Goal: Task Accomplishment & Management: Complete application form

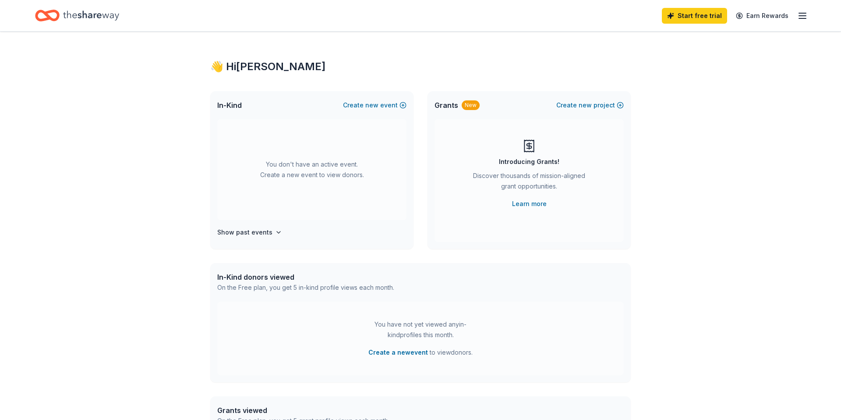
click at [89, 14] on icon "Home" at bounding box center [91, 16] width 56 height 18
click at [367, 104] on span "new" at bounding box center [371, 105] width 13 height 11
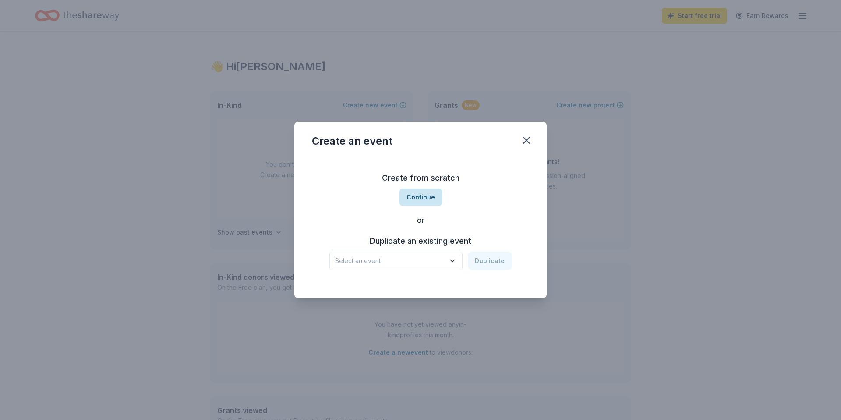
drag, startPoint x: 414, startPoint y: 198, endPoint x: 412, endPoint y: 194, distance: 5.0
click at [412, 194] on button "Continue" at bounding box center [421, 197] width 42 height 18
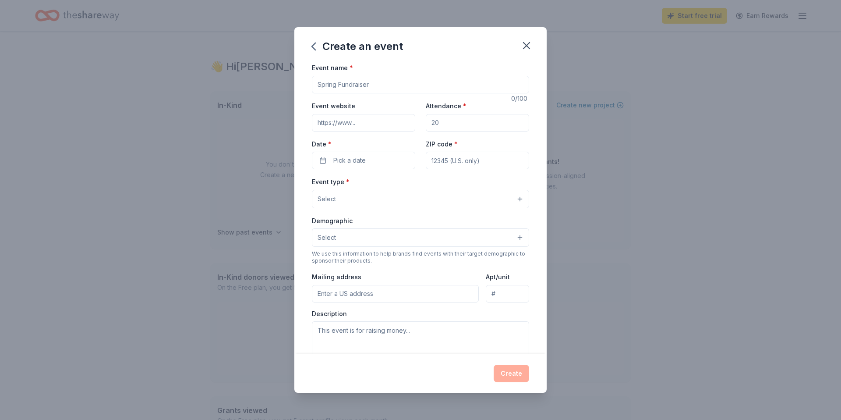
click at [348, 87] on input "Event name *" at bounding box center [420, 85] width 217 height 18
type input "LNO Bet on Pink [MEDICAL_DATA] Fundraiser"
click at [344, 119] on input "Event website" at bounding box center [363, 123] width 103 height 18
click at [385, 120] on input "Event website" at bounding box center [363, 123] width 103 height 18
paste input "https://e.givesmart.com/s/:IeZKLNWc6KZ/e/KMA/"
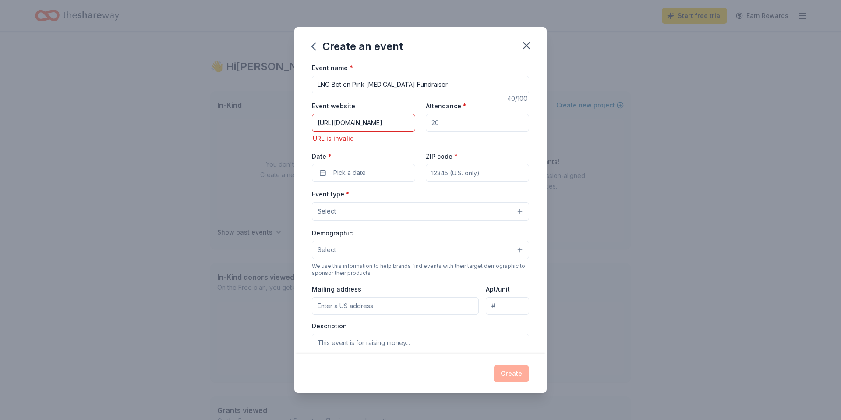
click at [439, 125] on input "Attendance *" at bounding box center [477, 123] width 103 height 18
drag, startPoint x: 445, startPoint y: 124, endPoint x: 422, endPoint y: 122, distance: 23.3
click at [422, 122] on div "Event website https://e.givesmart.com/s/:IeZKLNWc6KZ/e/KMA/ URL is invalid Atte…" at bounding box center [420, 140] width 217 height 81
click at [340, 121] on input "https://e.givesmart.com/s/:IeZKLNWc6KZ/e/KMA/" at bounding box center [363, 123] width 103 height 18
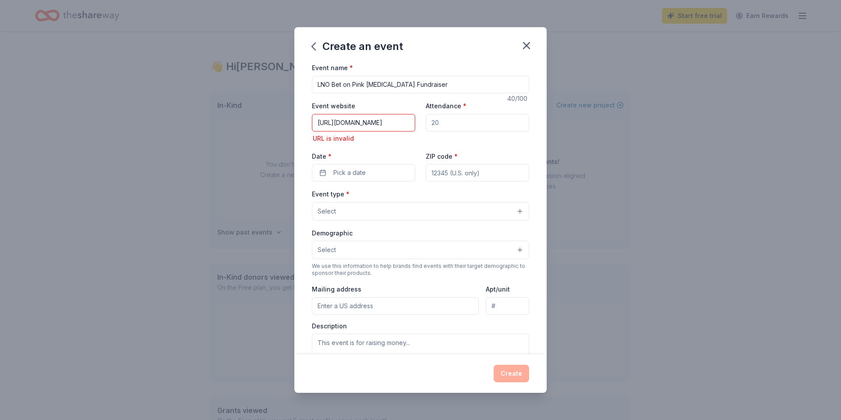
drag, startPoint x: 314, startPoint y: 122, endPoint x: 422, endPoint y: 128, distance: 108.4
click at [422, 128] on div "Event website https://e.givesmart.com/s/:IeZKLNWc6KZ/e/KMA/ URL is invalid Atte…" at bounding box center [420, 140] width 217 height 81
type input "lno2025.givesmart.com"
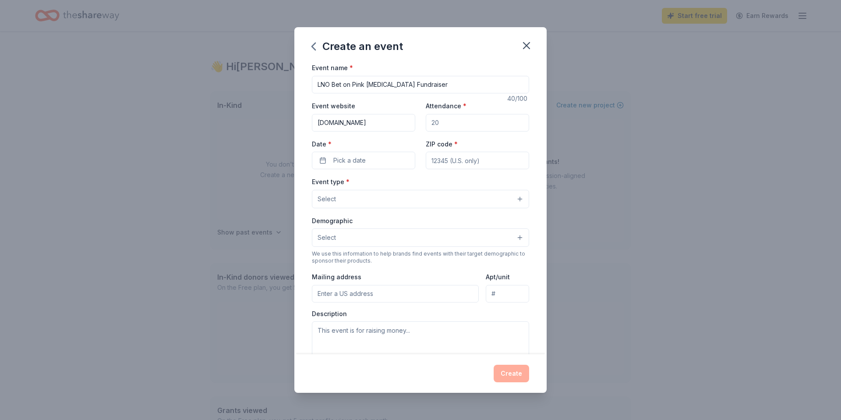
click at [468, 124] on input "Attendance *" at bounding box center [477, 123] width 103 height 18
drag, startPoint x: 468, startPoint y: 124, endPoint x: 433, endPoint y: 124, distance: 35.1
click at [433, 124] on input "Attendance *" at bounding box center [477, 123] width 103 height 18
type input "500"
click at [355, 160] on span "Pick a date" at bounding box center [349, 160] width 32 height 11
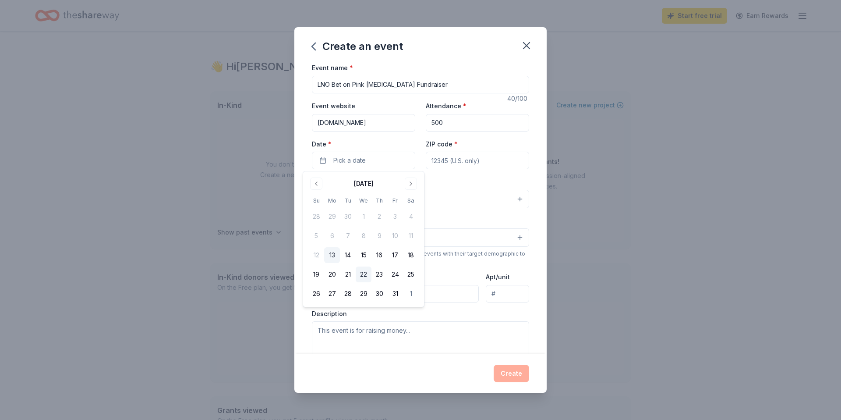
click at [365, 273] on button "22" at bounding box center [364, 274] width 16 height 16
click at [471, 166] on input "ZIP code *" at bounding box center [477, 161] width 103 height 18
type input "11030"
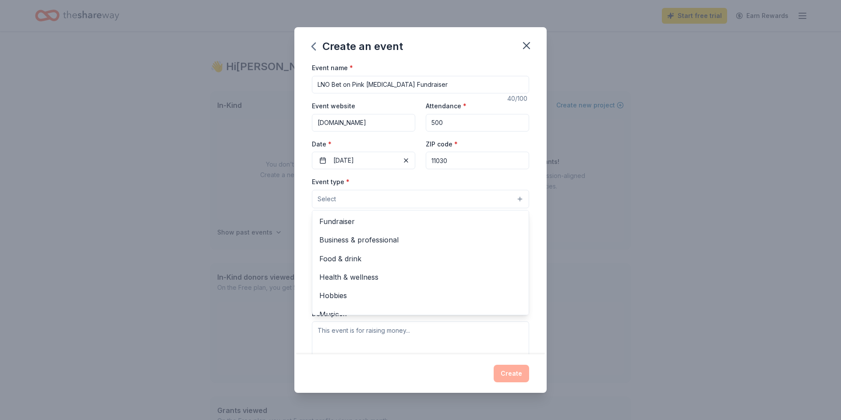
click at [417, 202] on button "Select" at bounding box center [420, 199] width 217 height 18
click at [375, 223] on span "Fundraiser" at bounding box center [420, 221] width 202 height 11
click at [549, 230] on div "Create an event Event name * LNO Bet on Pink Breast Cancer Fundraiser 40 /100 E…" at bounding box center [420, 210] width 841 height 420
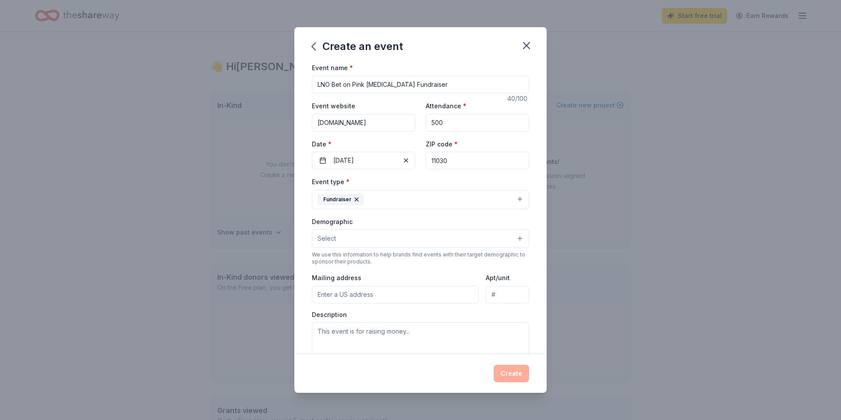
click at [398, 244] on button "Select" at bounding box center [420, 238] width 217 height 18
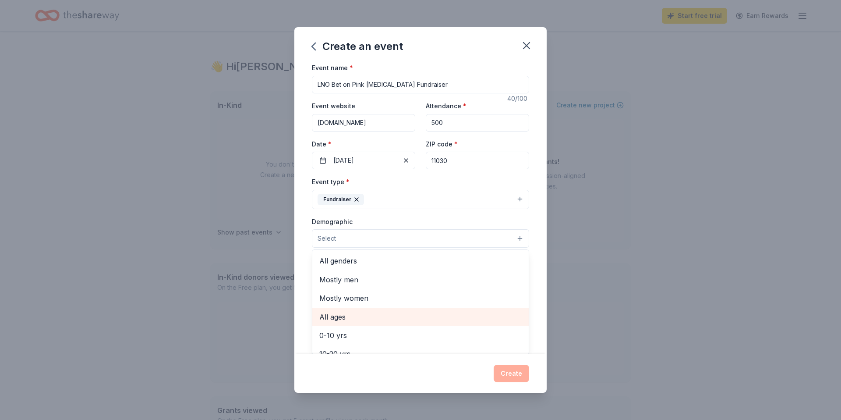
scroll to position [12, 0]
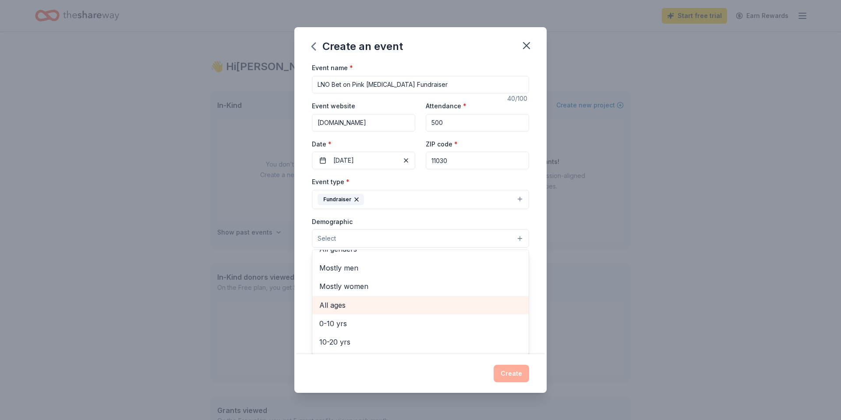
click at [370, 308] on span "All ages" at bounding box center [420, 304] width 202 height 11
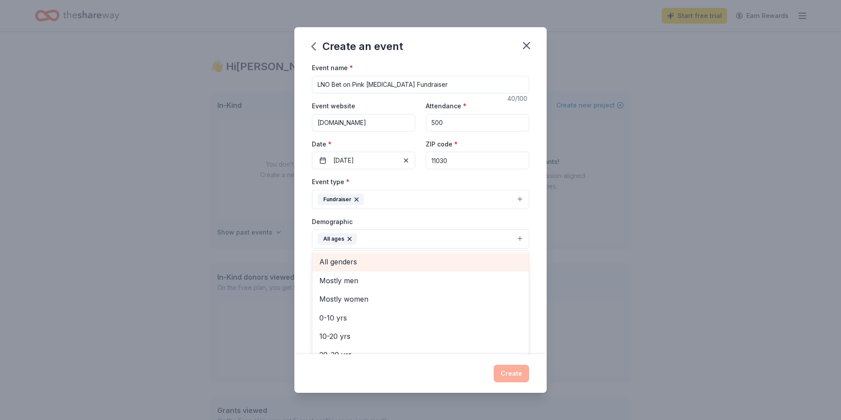
click at [347, 260] on span "All genders" at bounding box center [420, 261] width 202 height 11
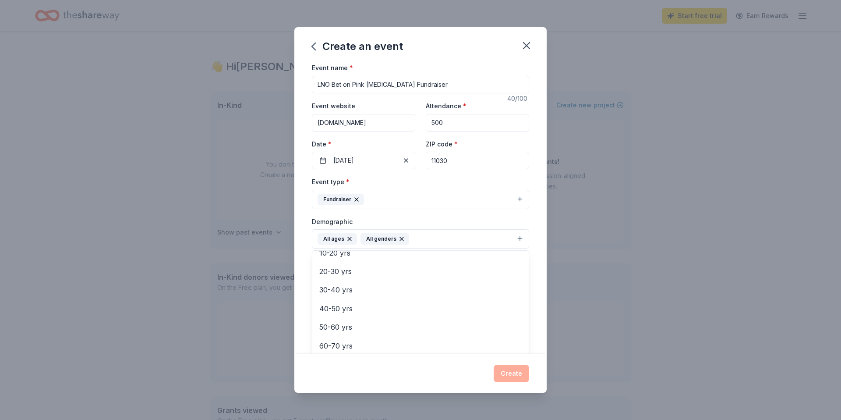
scroll to position [65, 0]
click at [352, 291] on span "30-40 yrs" at bounding box center [420, 288] width 202 height 11
click at [340, 289] on span "40-50 yrs" at bounding box center [420, 288] width 202 height 11
drag, startPoint x: 340, startPoint y: 308, endPoint x: 343, endPoint y: 299, distance: 9.7
click at [343, 299] on div "60-70 yrs" at bounding box center [420, 308] width 216 height 18
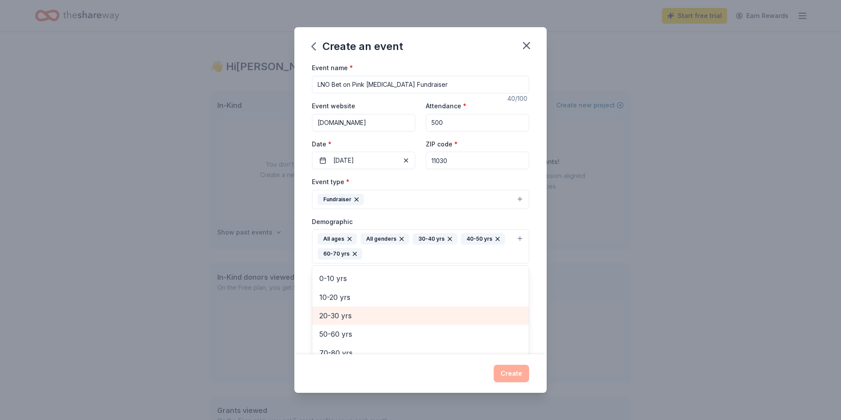
scroll to position [48, 0]
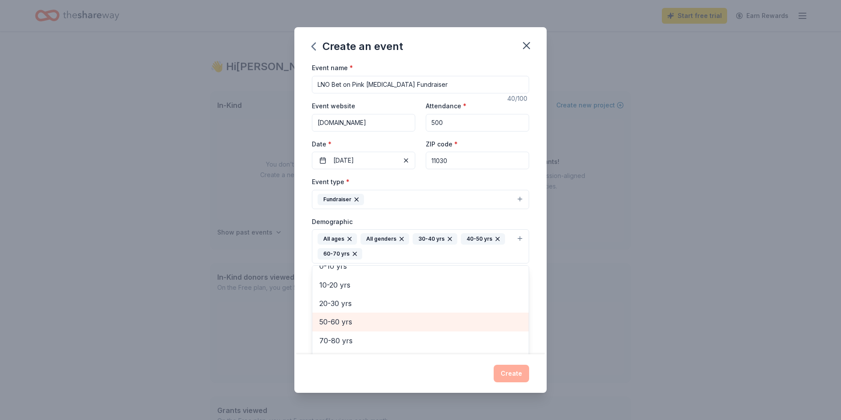
click at [346, 322] on span "50-60 yrs" at bounding box center [420, 321] width 202 height 11
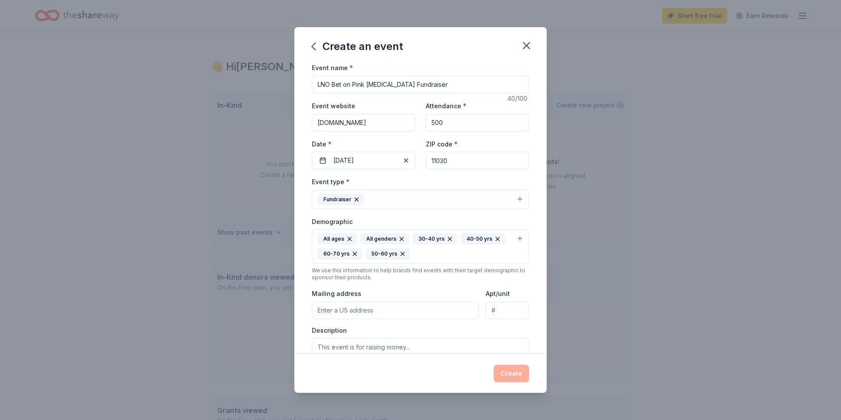
click at [356, 251] on icon "button" at bounding box center [354, 253] width 7 height 7
click at [442, 312] on input "Mailing address" at bounding box center [395, 310] width 167 height 18
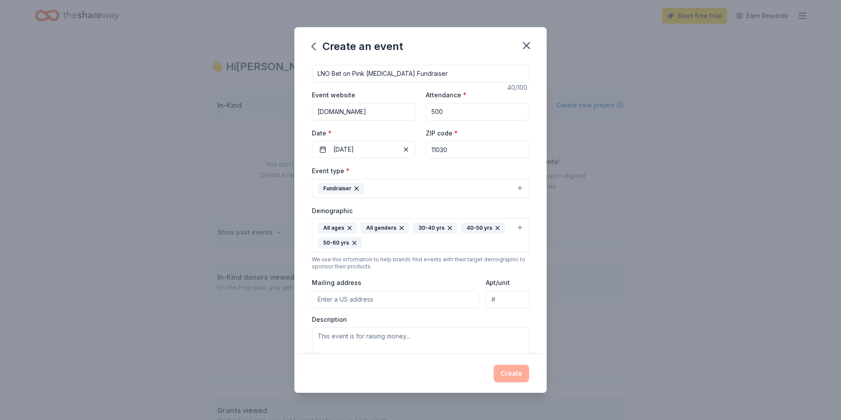
scroll to position [9, 0]
type input "11 Soundview Crest"
click at [431, 341] on textarea at bounding box center [420, 348] width 217 height 39
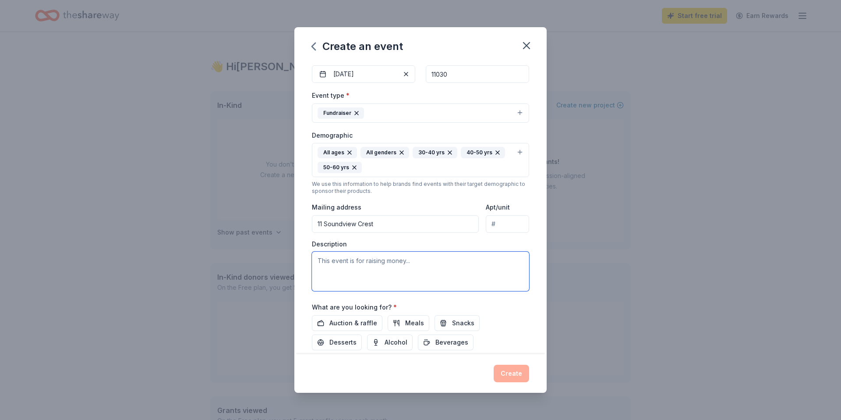
scroll to position [91, 0]
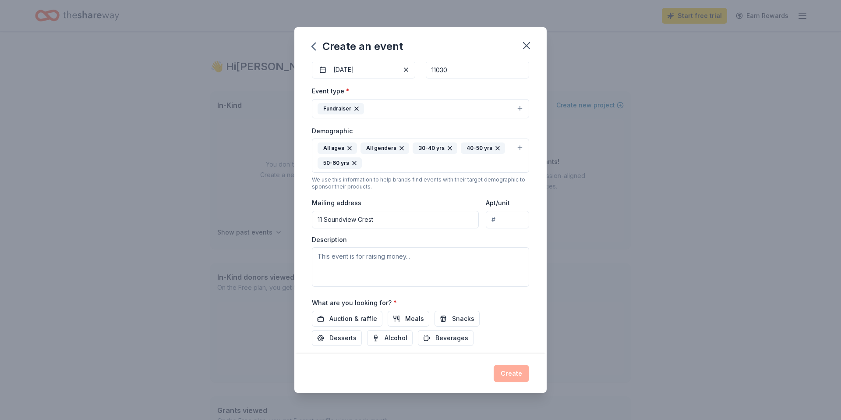
click at [406, 223] on input "11 Soundview Crest" at bounding box center [395, 220] width 167 height 18
click at [396, 256] on textarea at bounding box center [420, 266] width 217 height 39
type textarea "f"
click at [405, 254] on textarea "Fundraiser for the Manhasset Coalition" at bounding box center [420, 266] width 217 height 39
click at [458, 257] on textarea "Fundraiser for the Manhasset Women's Coalition" at bounding box center [420, 266] width 217 height 39
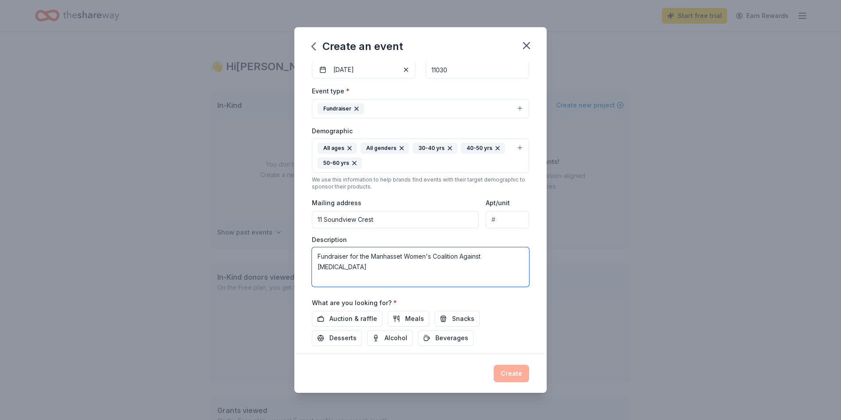
type textarea "Fundraiser for the Manhasset Women's Coalition Against Breast Cancer"
click at [432, 296] on div "Event name * LNO Bet on Pink Breast Cancer Fundraiser 40 /100 Event website lno…" at bounding box center [420, 182] width 217 height 421
click at [336, 318] on span "Auction & raffle" at bounding box center [353, 318] width 48 height 11
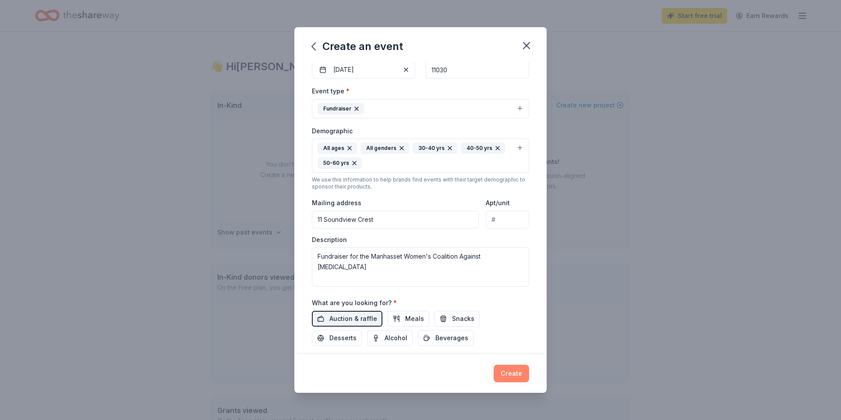
click at [512, 373] on button "Create" at bounding box center [511, 374] width 35 height 18
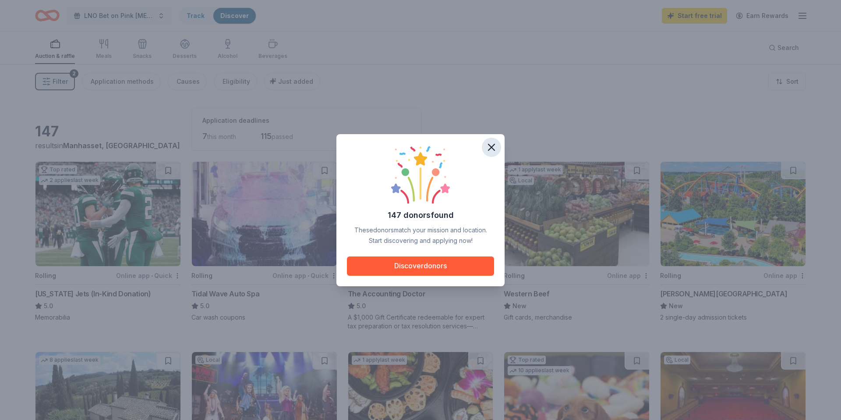
click at [495, 151] on icon "button" at bounding box center [491, 147] width 12 height 12
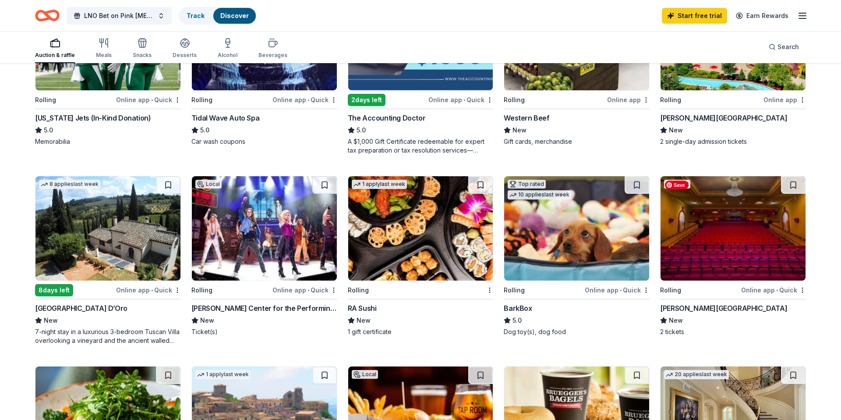
scroll to position [184, 0]
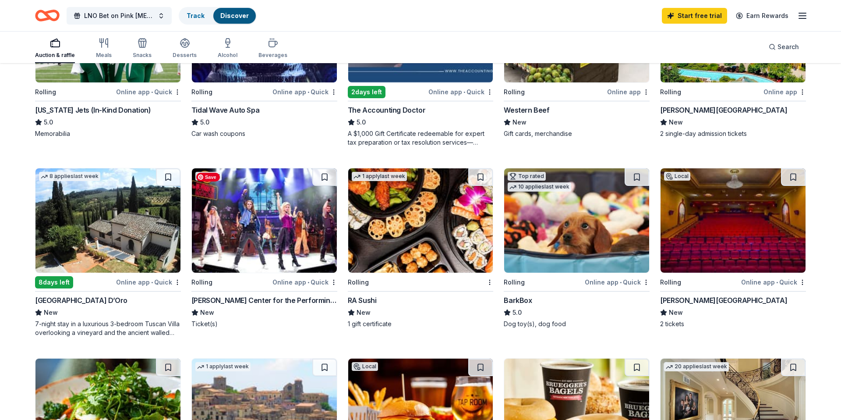
click at [276, 218] on img at bounding box center [264, 220] width 145 height 104
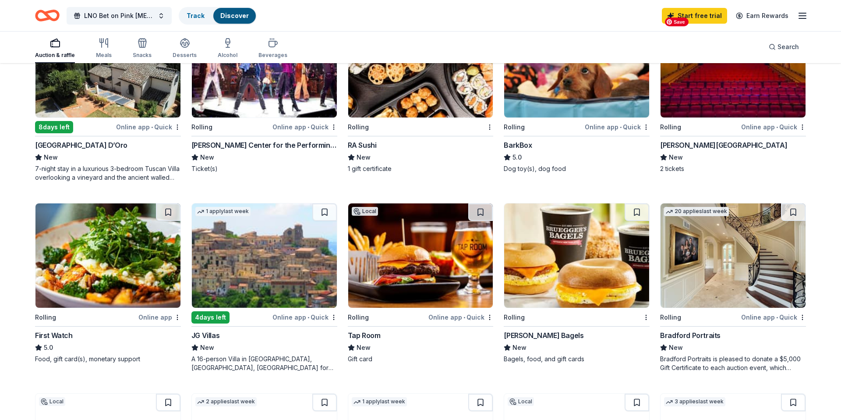
scroll to position [396, 0]
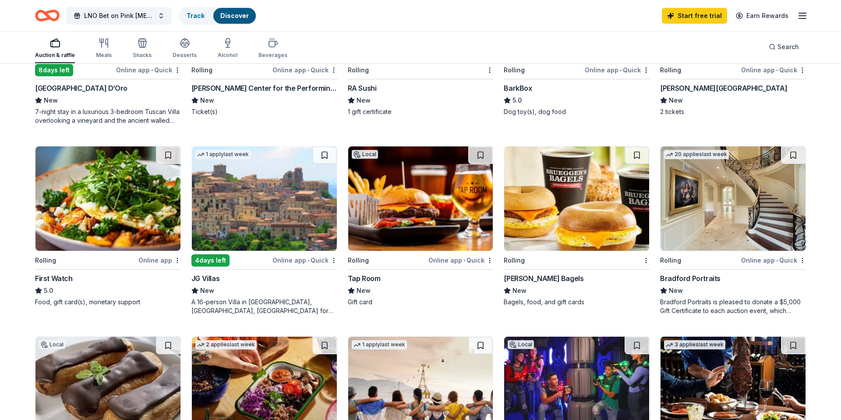
click at [278, 216] on img at bounding box center [264, 198] width 145 height 104
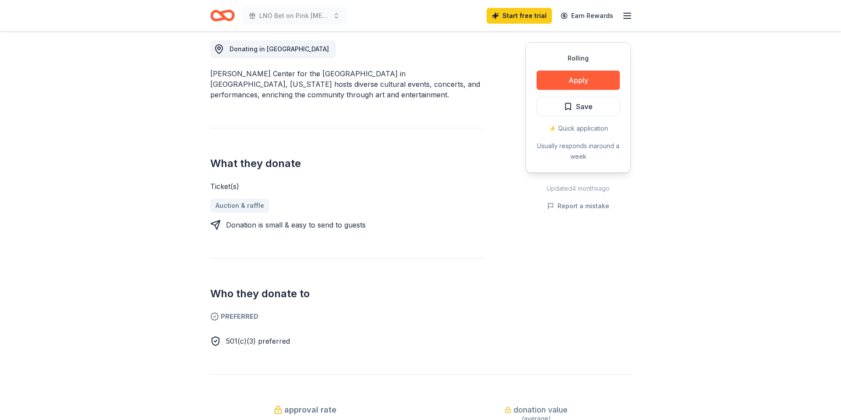
scroll to position [204, 0]
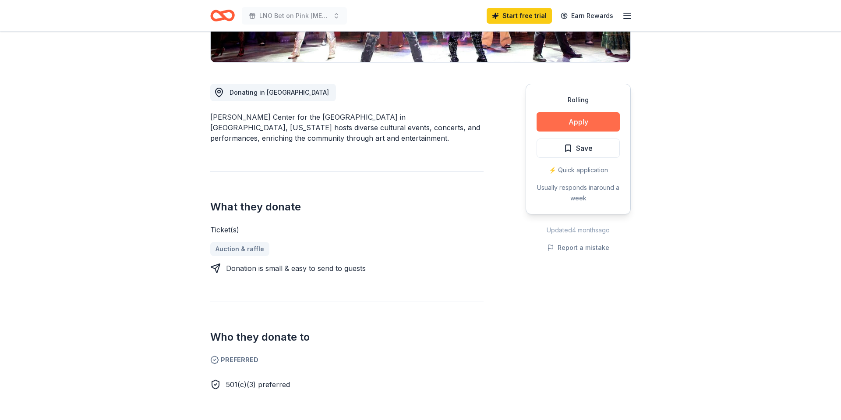
click at [569, 118] on button "Apply" at bounding box center [578, 121] width 83 height 19
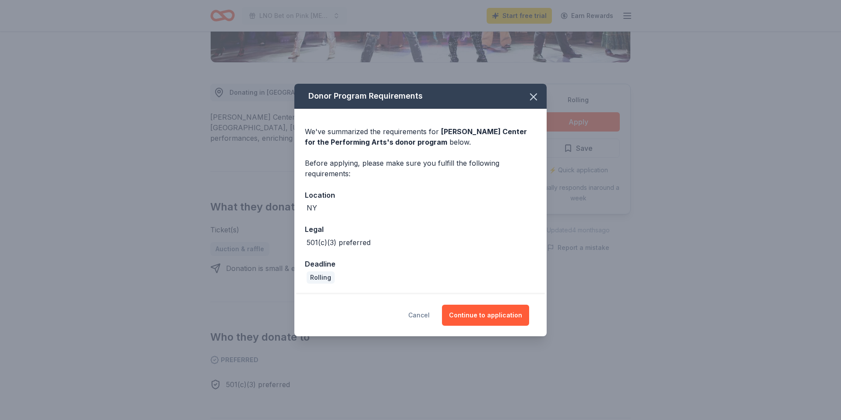
click at [420, 316] on button "Cancel" at bounding box center [418, 315] width 21 height 21
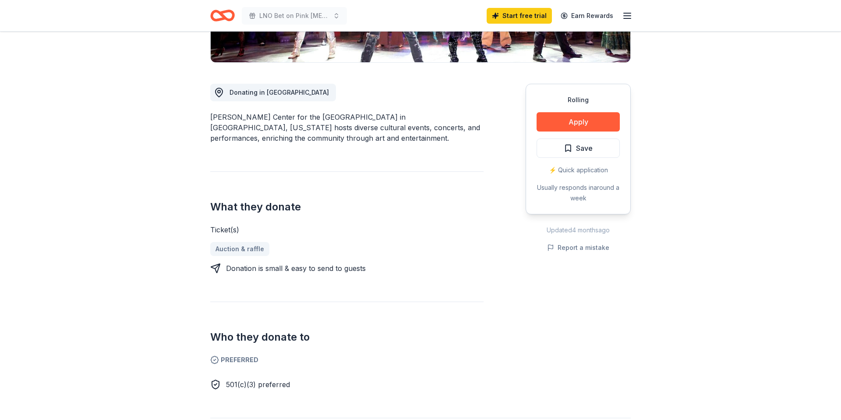
click at [253, 387] on span "501(c)(3) preferred" at bounding box center [258, 384] width 64 height 9
click at [592, 123] on button "Apply" at bounding box center [578, 121] width 83 height 19
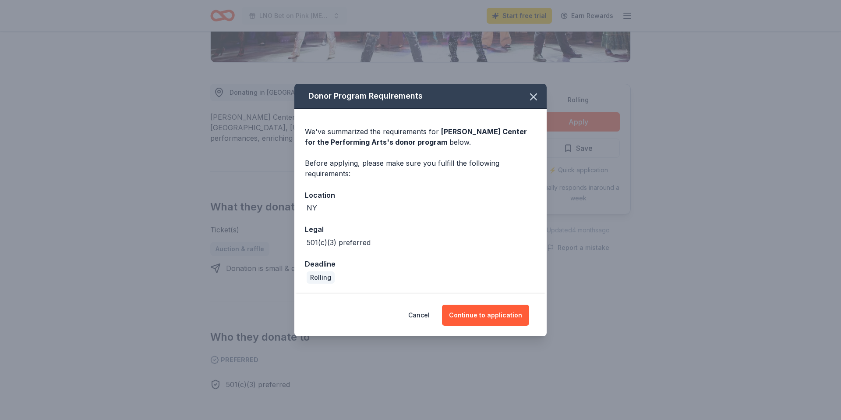
click at [318, 276] on div "Rolling" at bounding box center [321, 277] width 28 height 12
click at [326, 276] on div "Rolling" at bounding box center [321, 277] width 28 height 12
click at [473, 313] on button "Continue to application" at bounding box center [485, 315] width 87 height 21
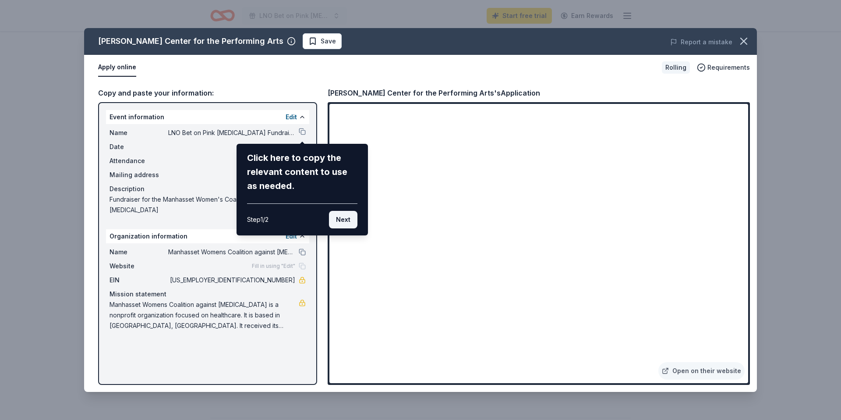
click at [346, 221] on button "Next" at bounding box center [343, 220] width 28 height 18
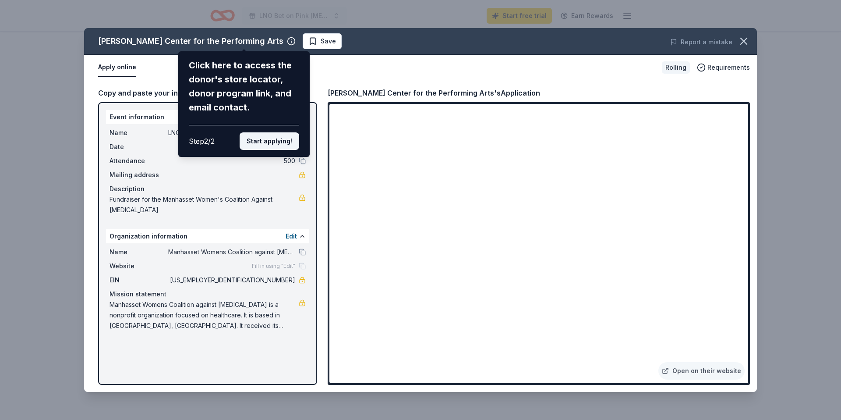
click at [276, 138] on button "Start applying!" at bounding box center [270, 141] width 60 height 18
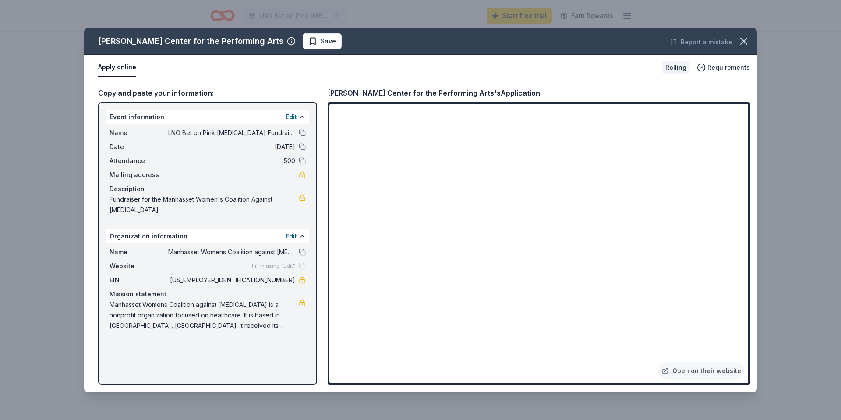
click at [297, 235] on div "Edit" at bounding box center [296, 236] width 20 height 11
click at [247, 343] on div "Event information Edit Name LNO Bet on Pink Breast Cancer Fundraiser Date 10/22…" at bounding box center [207, 243] width 219 height 283
click at [698, 370] on link "Open on their website" at bounding box center [702, 371] width 86 height 18
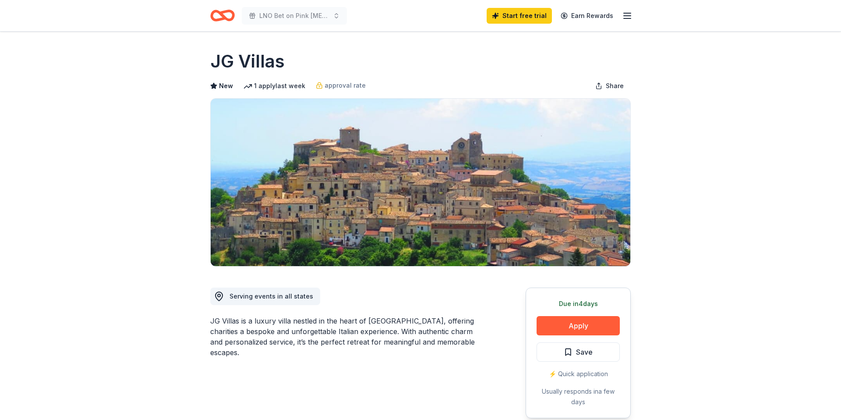
click at [294, 321] on div "JG Villas is a luxury villa nestled in the heart of Calabria, offering charitie…" at bounding box center [346, 336] width 273 height 42
click at [315, 326] on div "JG Villas is a luxury villa nestled in the heart of Calabria, offering charitie…" at bounding box center [346, 336] width 273 height 42
click at [320, 326] on div "JG Villas is a luxury villa nestled in the heart of Calabria, offering charitie…" at bounding box center [346, 336] width 273 height 42
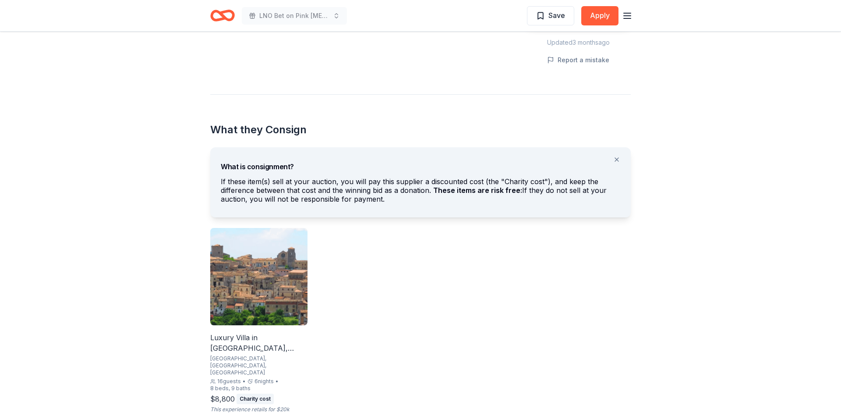
scroll to position [393, 0]
click at [280, 299] on img at bounding box center [258, 275] width 97 height 97
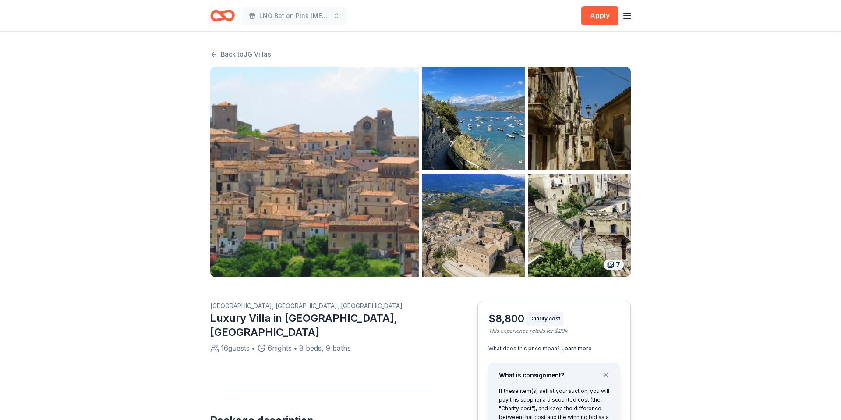
click at [215, 18] on icon "Home" at bounding box center [222, 15] width 25 height 21
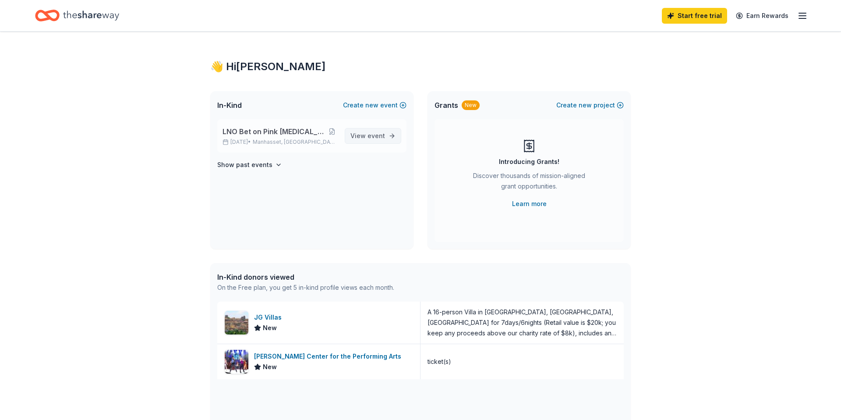
click at [376, 135] on span "event" at bounding box center [377, 135] width 18 height 7
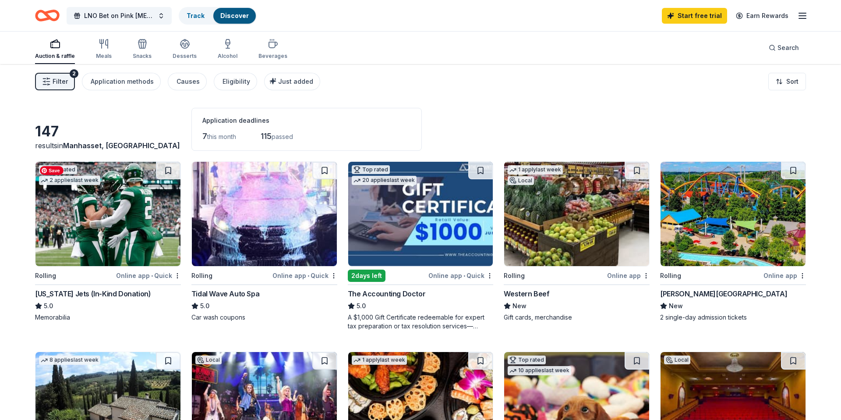
click at [98, 198] on img at bounding box center [107, 214] width 145 height 104
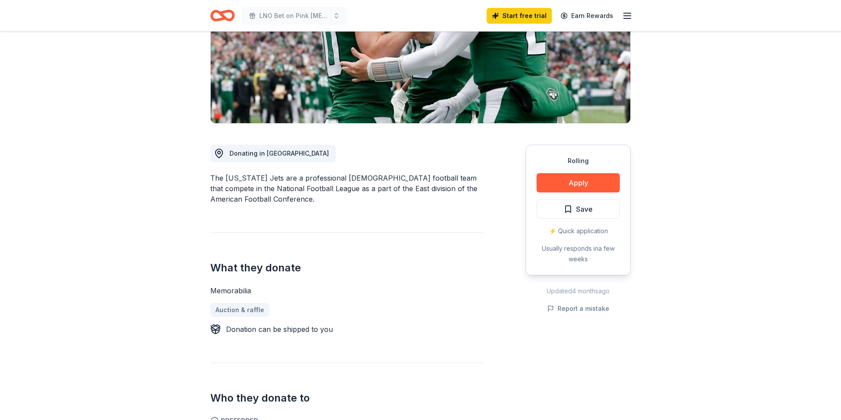
scroll to position [167, 0]
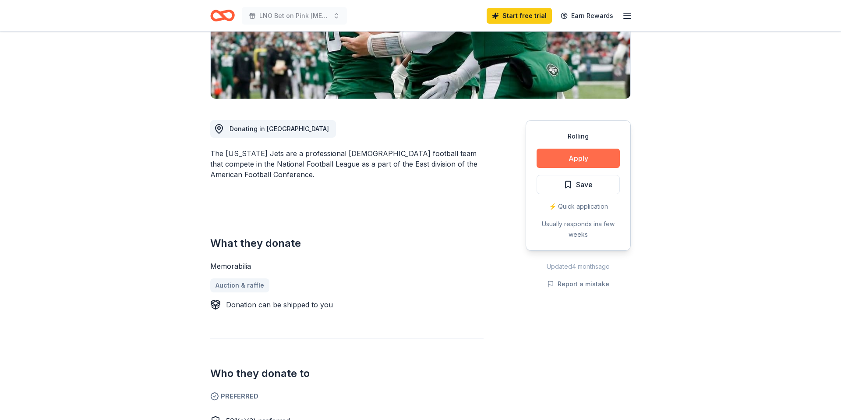
click at [583, 163] on button "Apply" at bounding box center [578, 158] width 83 height 19
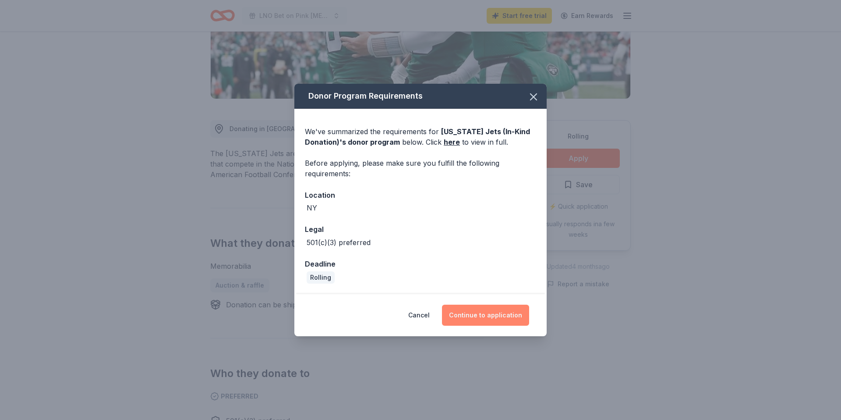
click at [484, 320] on button "Continue to application" at bounding box center [485, 315] width 87 height 21
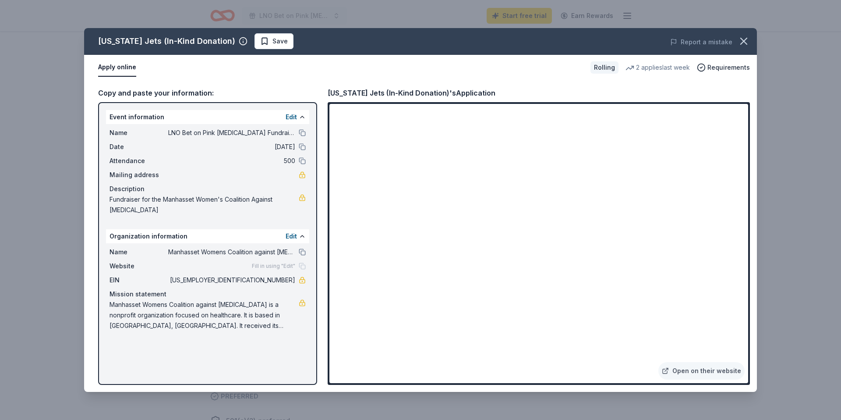
click at [187, 91] on div "Copy and paste your information:" at bounding box center [207, 92] width 219 height 11
click at [302, 251] on button at bounding box center [302, 251] width 7 height 7
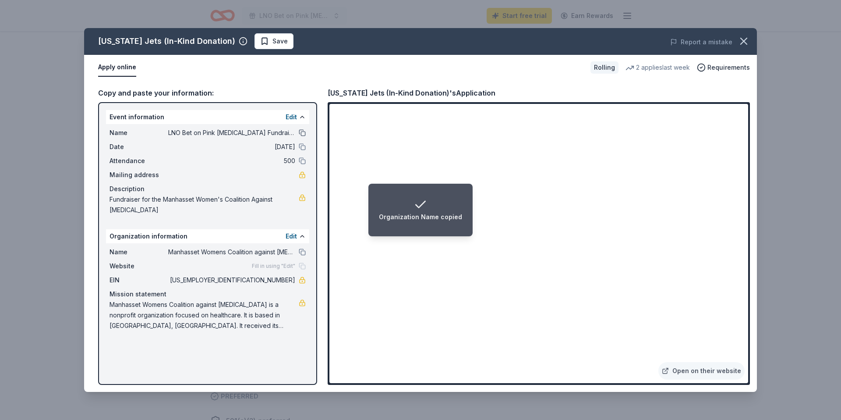
click at [301, 131] on button at bounding box center [302, 132] width 7 height 7
click at [302, 134] on button at bounding box center [302, 132] width 7 height 7
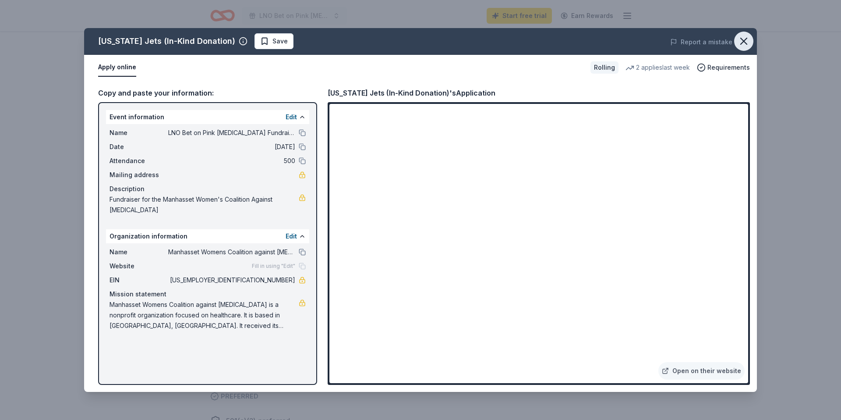
click at [743, 41] on icon "button" at bounding box center [744, 41] width 6 height 6
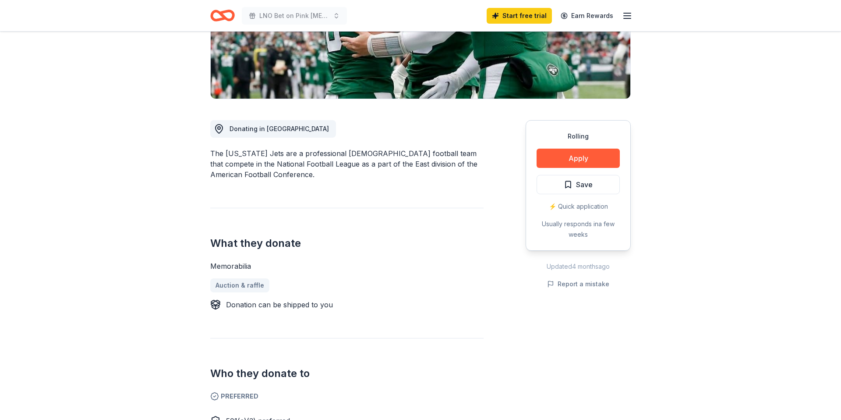
scroll to position [0, 0]
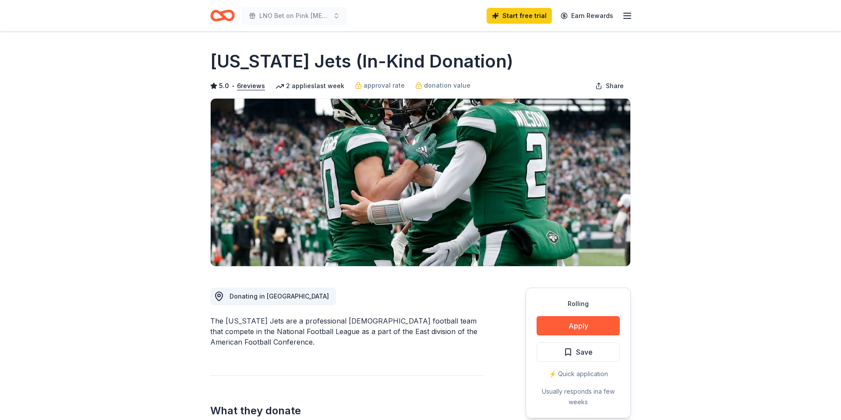
click at [227, 18] on icon "Home" at bounding box center [227, 15] width 14 height 9
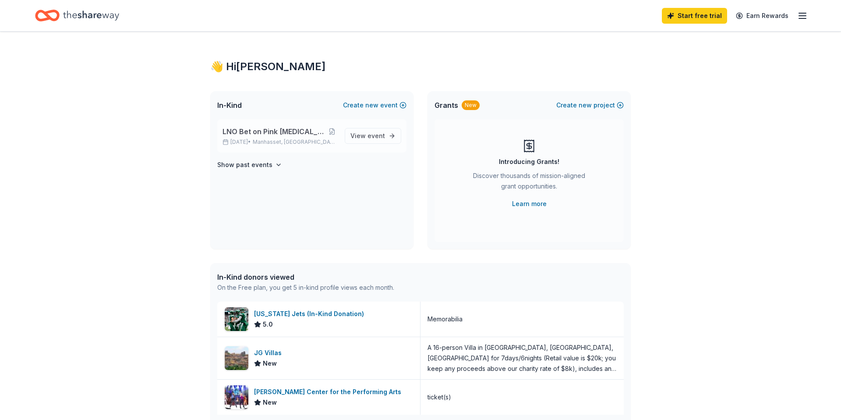
click at [283, 131] on span "LNO Bet on Pink [MEDICAL_DATA] Fundraiser" at bounding box center [274, 131] width 103 height 11
click at [374, 136] on span "event" at bounding box center [377, 135] width 18 height 7
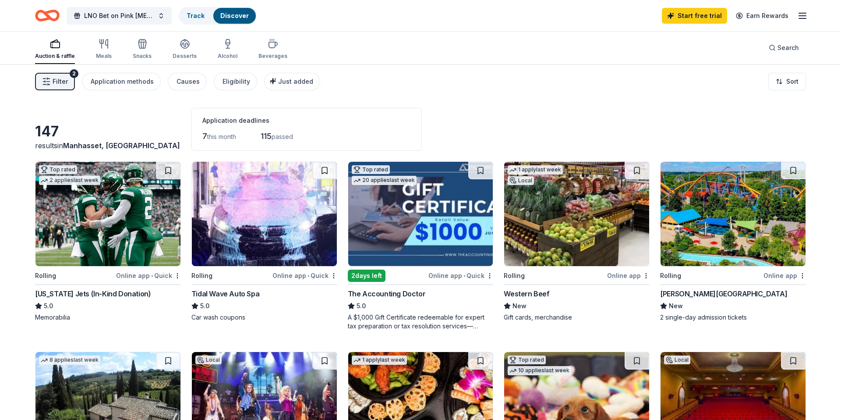
click at [58, 83] on span "Filter" at bounding box center [60, 81] width 15 height 11
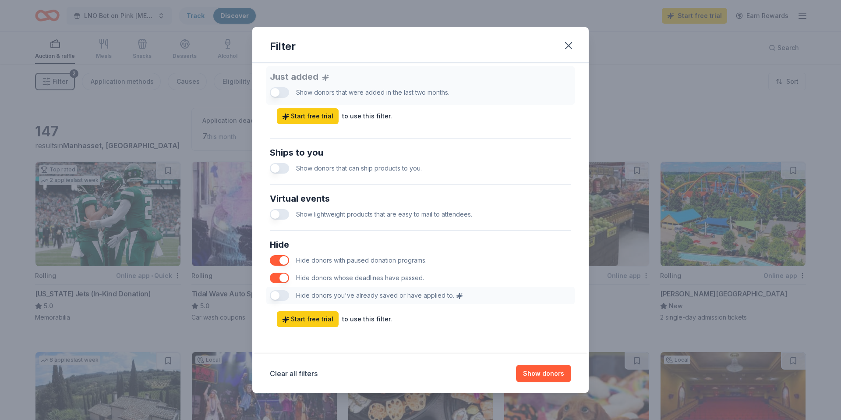
scroll to position [346, 0]
click at [566, 43] on icon "button" at bounding box center [569, 45] width 6 height 6
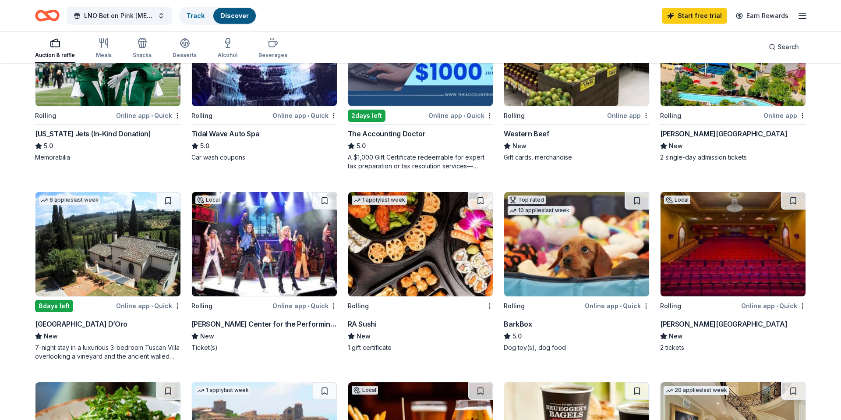
scroll to position [164, 0]
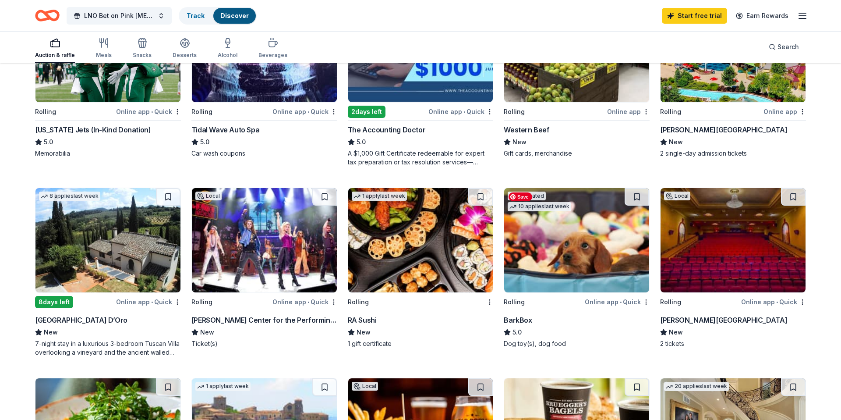
click at [558, 267] on img at bounding box center [576, 240] width 145 height 104
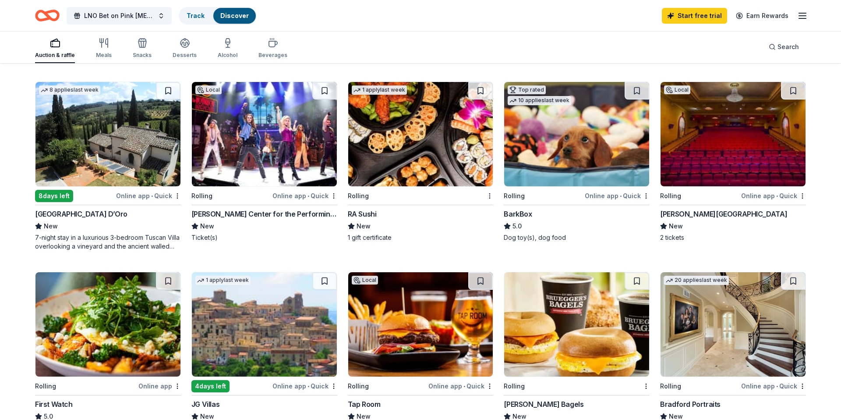
scroll to position [280, 0]
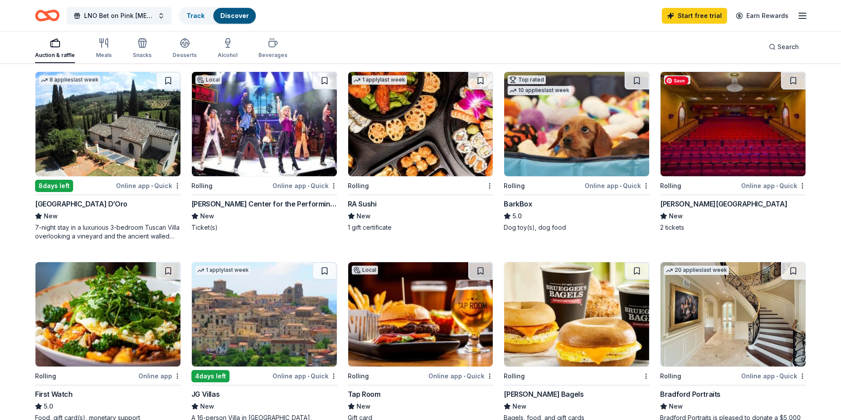
click at [728, 136] on img at bounding box center [733, 124] width 145 height 104
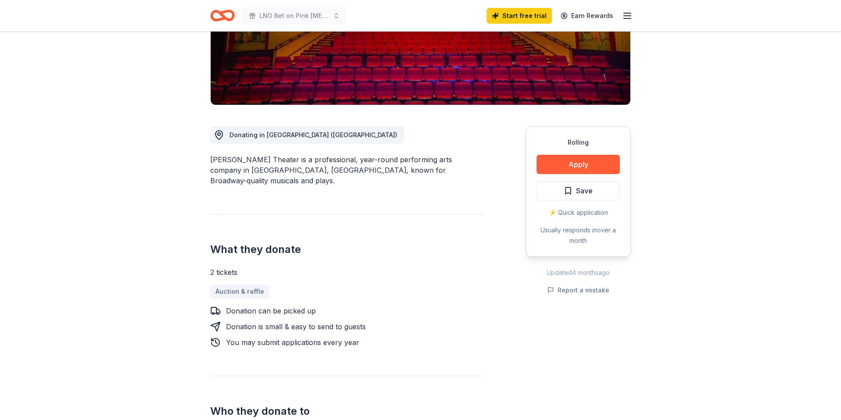
scroll to position [163, 0]
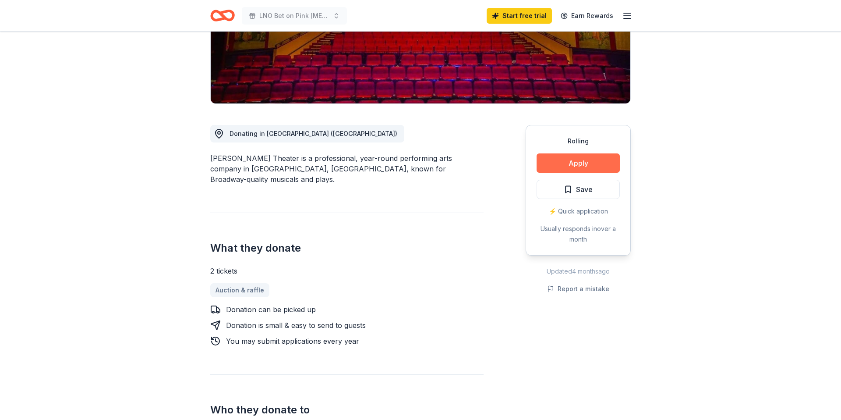
click at [574, 159] on button "Apply" at bounding box center [578, 162] width 83 height 19
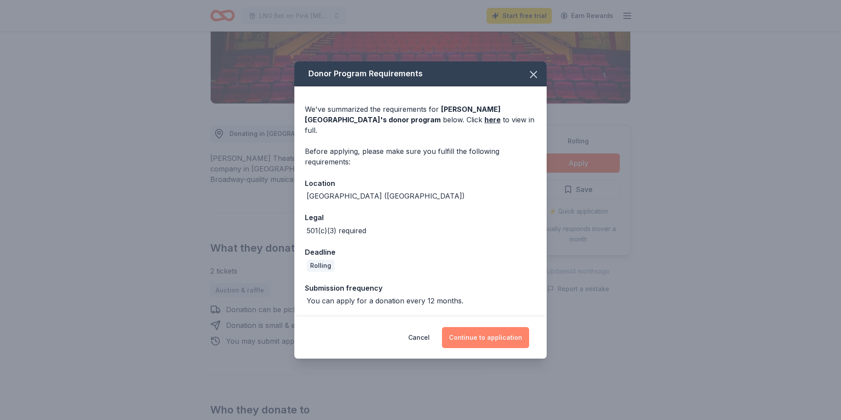
click at [502, 332] on button "Continue to application" at bounding box center [485, 337] width 87 height 21
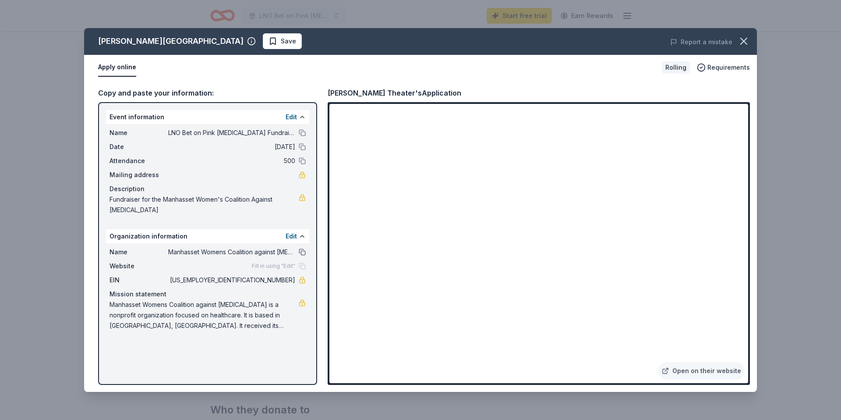
click at [302, 252] on button at bounding box center [302, 251] width 7 height 7
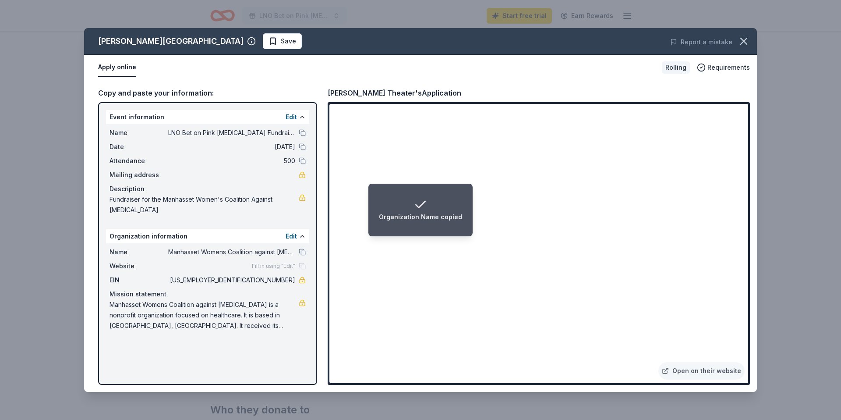
click at [235, 308] on span "Manhasset Womens Coalition against [MEDICAL_DATA] is a nonprofit organization f…" at bounding box center [204, 315] width 189 height 32
drag, startPoint x: 267, startPoint y: 325, endPoint x: 136, endPoint y: 303, distance: 132.9
click at [136, 303] on span "Manhasset Womens Coalition against [MEDICAL_DATA] is a nonprofit organization f…" at bounding box center [204, 315] width 189 height 32
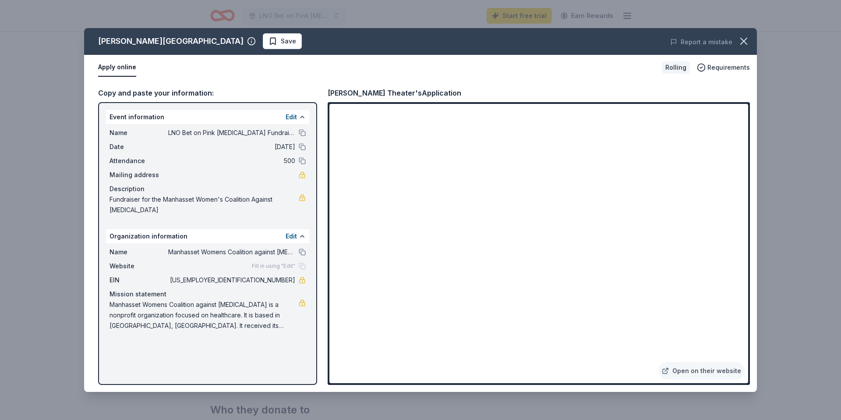
drag, startPoint x: 261, startPoint y: 280, endPoint x: 291, endPoint y: 280, distance: 29.8
click at [291, 280] on span "[US_EMPLOYER_IDENTIFICATION_NUMBER]" at bounding box center [231, 280] width 127 height 11
click at [744, 42] on icon "button" at bounding box center [744, 41] width 12 height 12
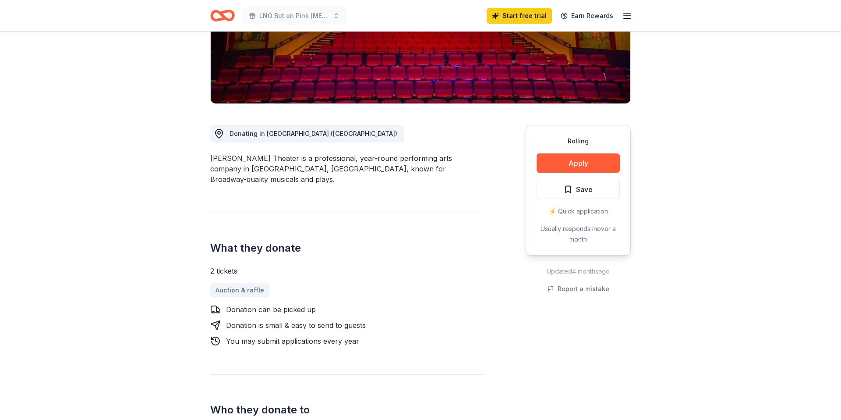
scroll to position [0, 0]
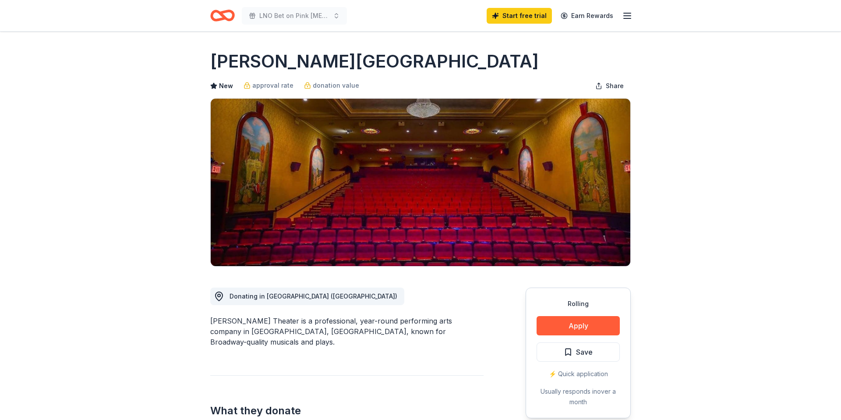
click at [223, 15] on icon "Home" at bounding box center [227, 15] width 14 height 9
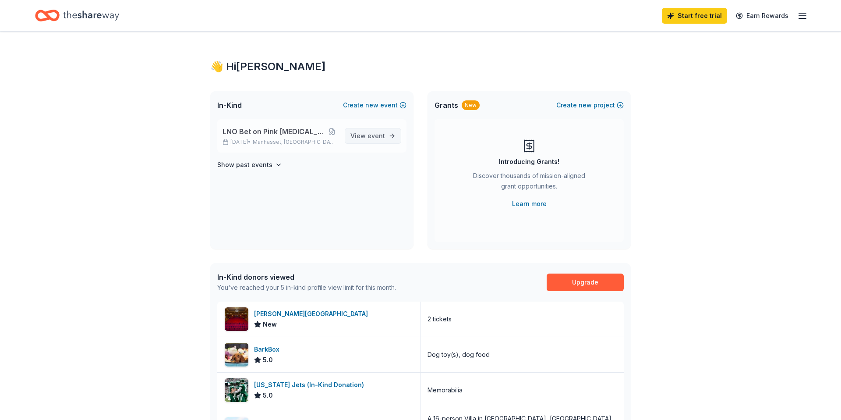
click at [370, 136] on span "event" at bounding box center [377, 135] width 18 height 7
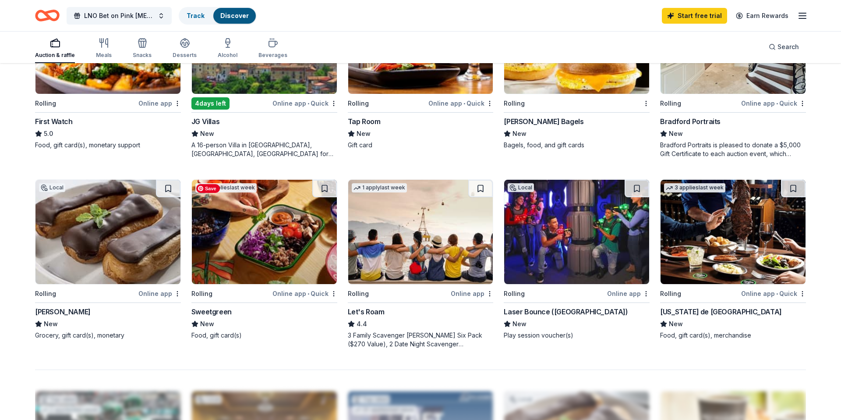
scroll to position [556, 0]
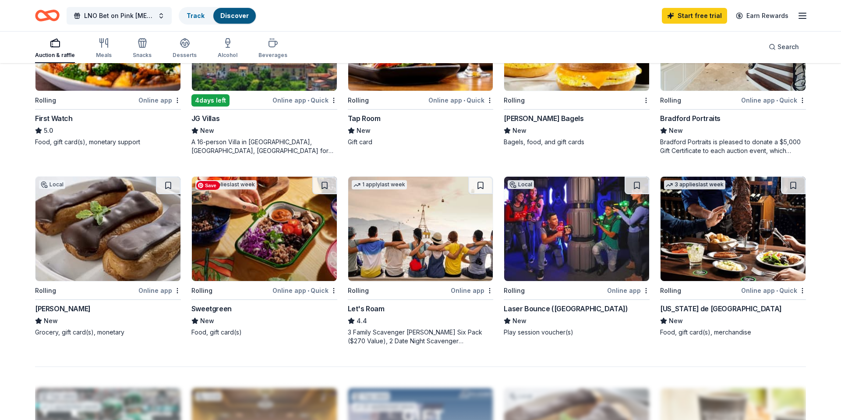
click at [261, 241] on img at bounding box center [264, 229] width 145 height 104
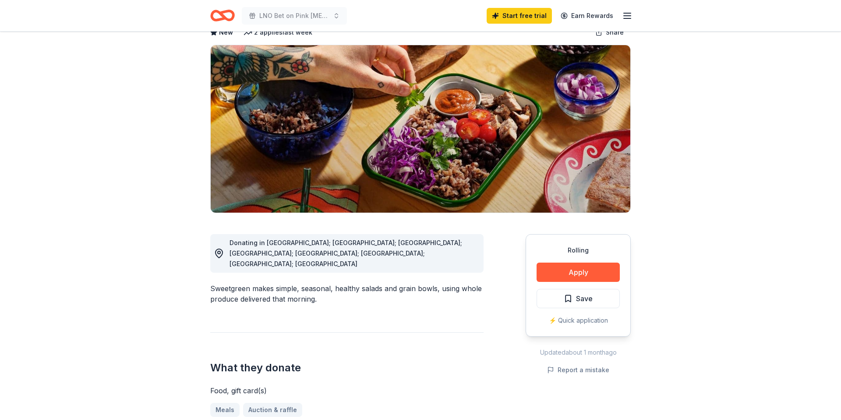
scroll to position [54, 0]
click at [592, 270] on button "Apply" at bounding box center [578, 271] width 83 height 19
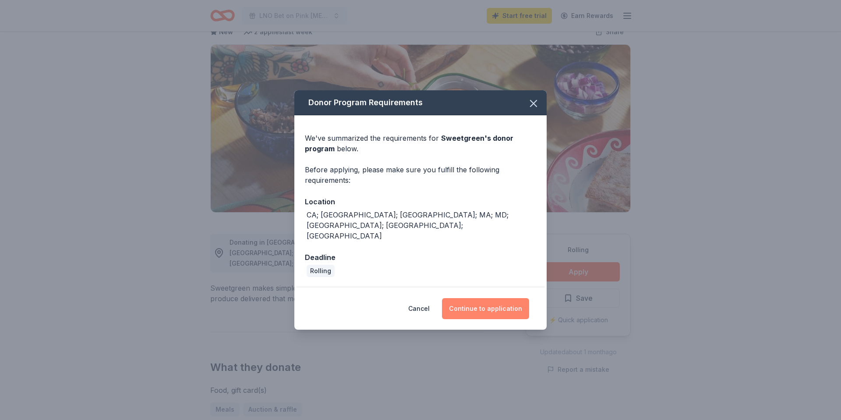
click at [494, 298] on button "Continue to application" at bounding box center [485, 308] width 87 height 21
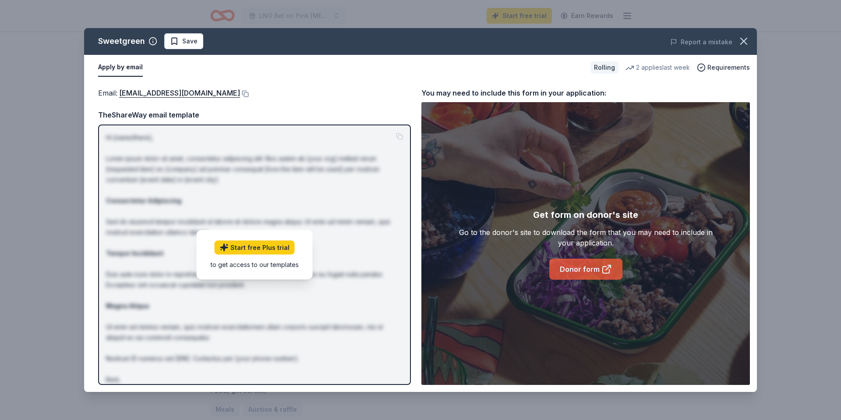
click at [592, 269] on link "Donor form" at bounding box center [585, 269] width 73 height 21
click at [578, 270] on link "Donor form" at bounding box center [585, 269] width 73 height 21
click at [748, 38] on icon "button" at bounding box center [744, 41] width 12 height 12
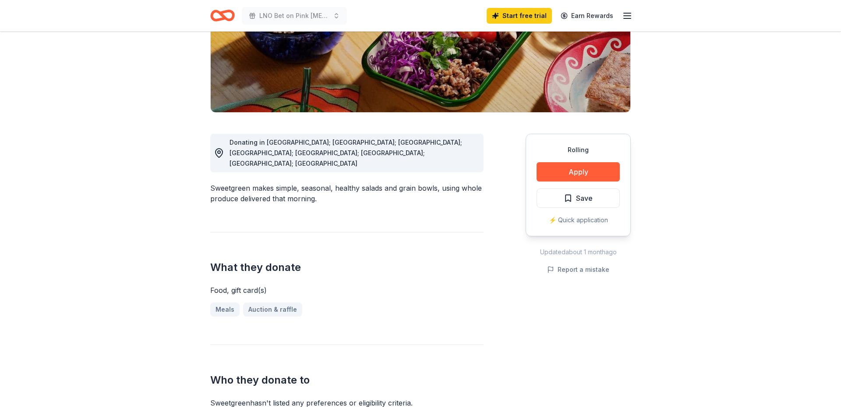
scroll to position [0, 0]
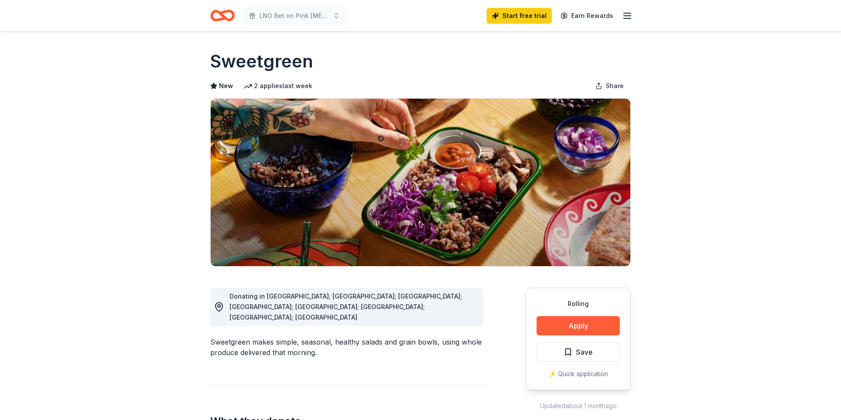
click at [220, 13] on icon "Home" at bounding box center [227, 15] width 14 height 9
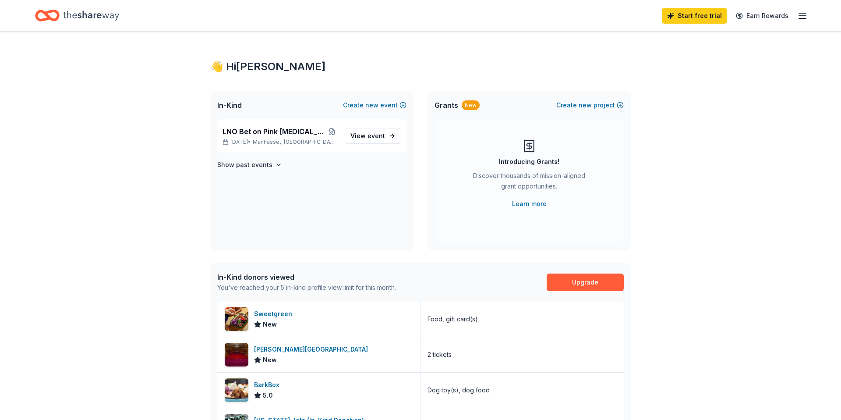
click at [294, 14] on div "Start free trial Earn Rewards" at bounding box center [420, 15] width 771 height 21
click at [369, 136] on span "event" at bounding box center [377, 135] width 18 height 7
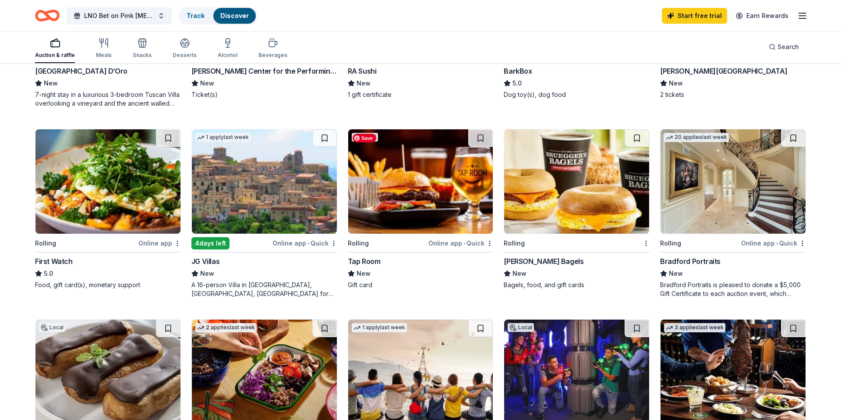
scroll to position [416, 0]
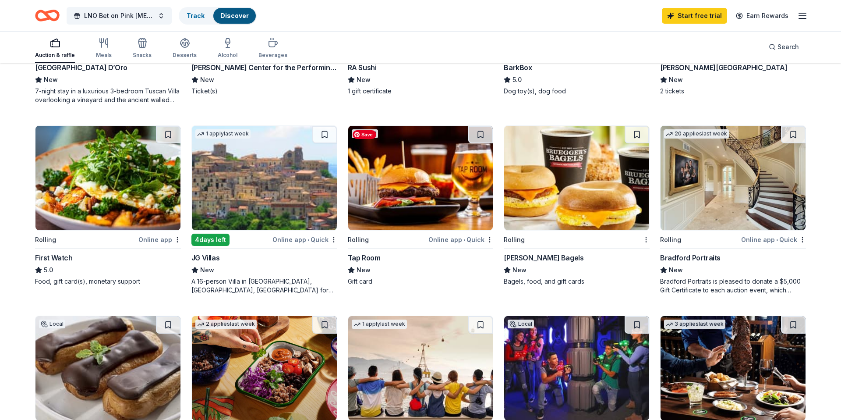
click at [414, 192] on img at bounding box center [420, 178] width 145 height 104
click at [393, 190] on img at bounding box center [420, 178] width 145 height 104
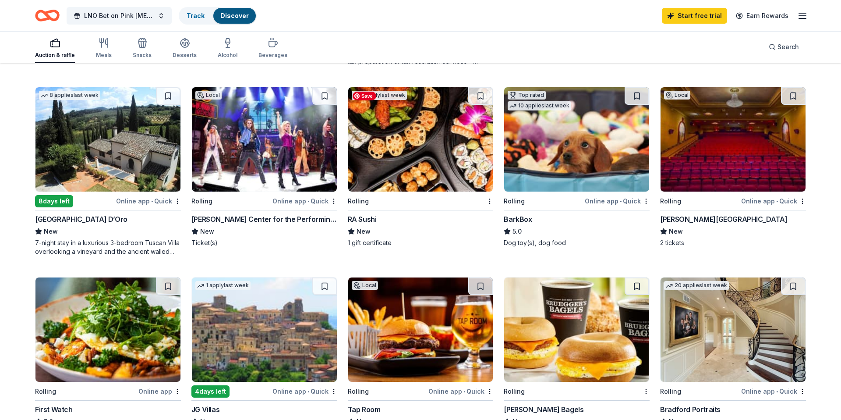
scroll to position [0, 0]
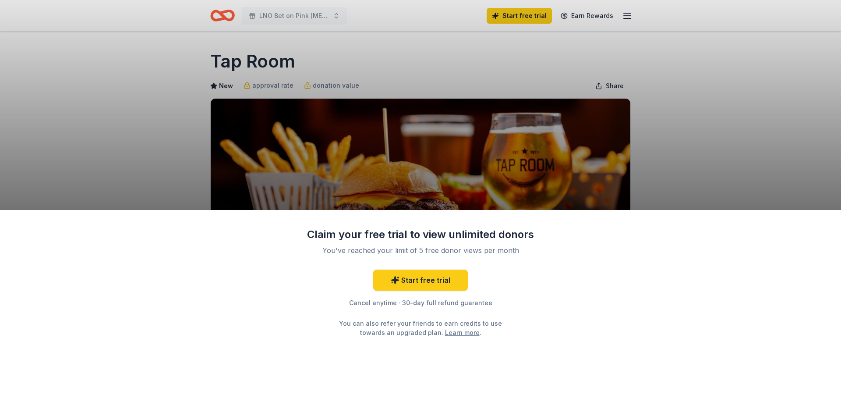
click at [651, 194] on div "Claim your free trial to view unlimited donors You've reached your limit of 5 f…" at bounding box center [420, 210] width 841 height 420
click at [475, 193] on div "Claim your free trial to view unlimited donors You've reached your limit of 5 f…" at bounding box center [420, 210] width 841 height 420
click at [438, 283] on link "Start free trial" at bounding box center [420, 279] width 95 height 21
